Goal: Find specific page/section

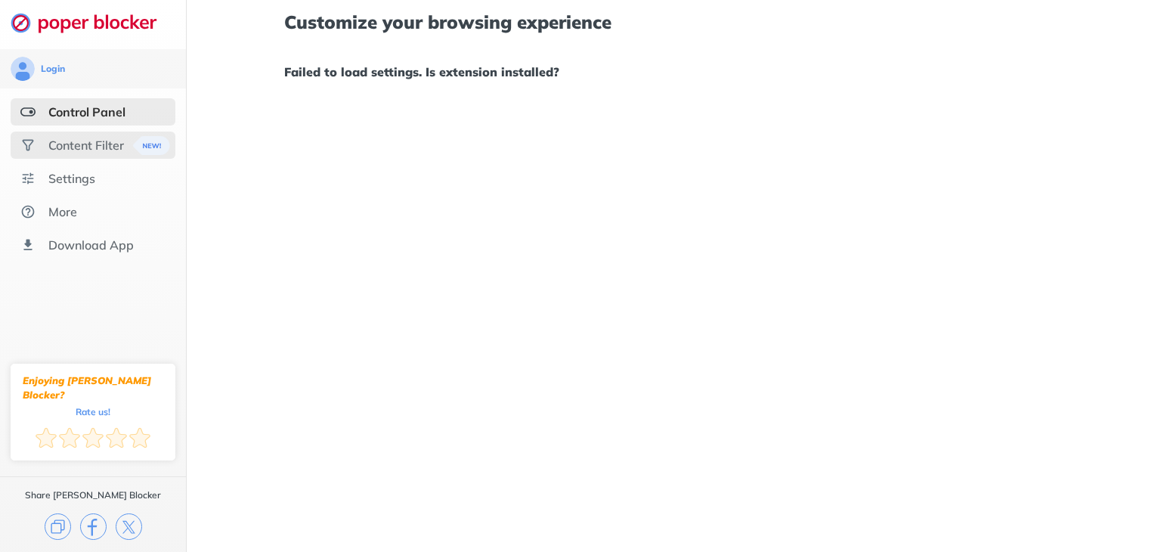
click at [97, 152] on div "Content Filter" at bounding box center [86, 145] width 76 height 15
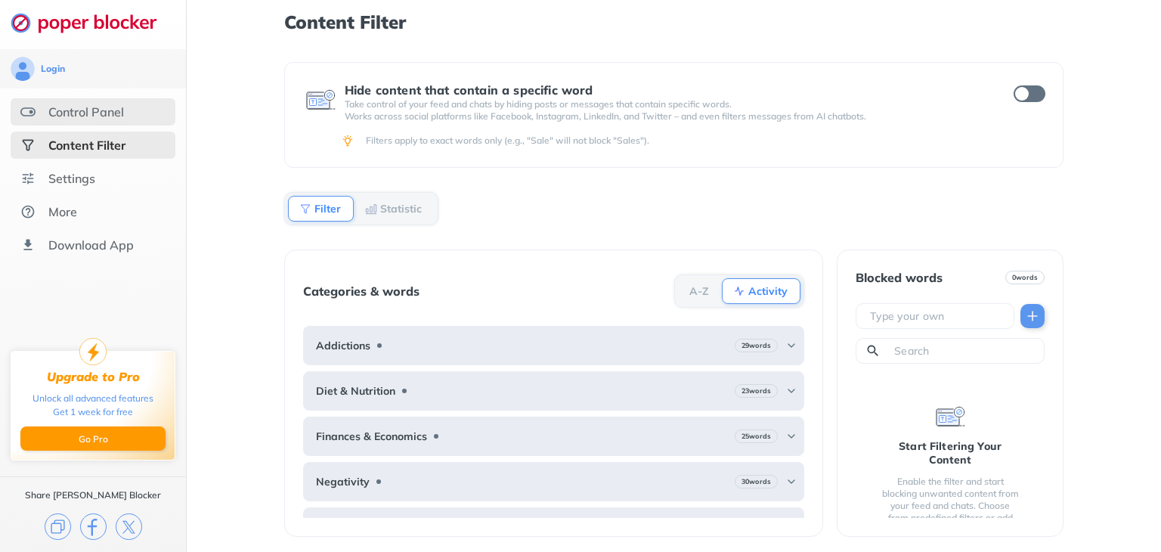
click at [99, 119] on div "Control Panel" at bounding box center [93, 111] width 165 height 27
